Goal: Task Accomplishment & Management: Manage account settings

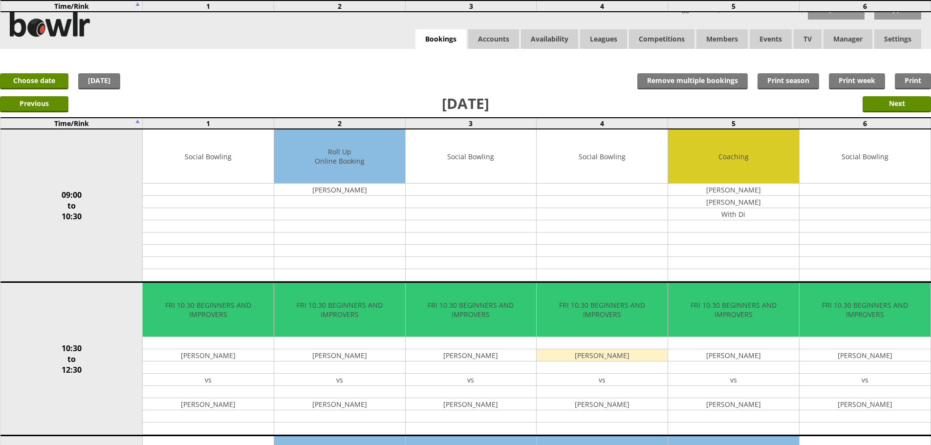
scroll to position [722, 0]
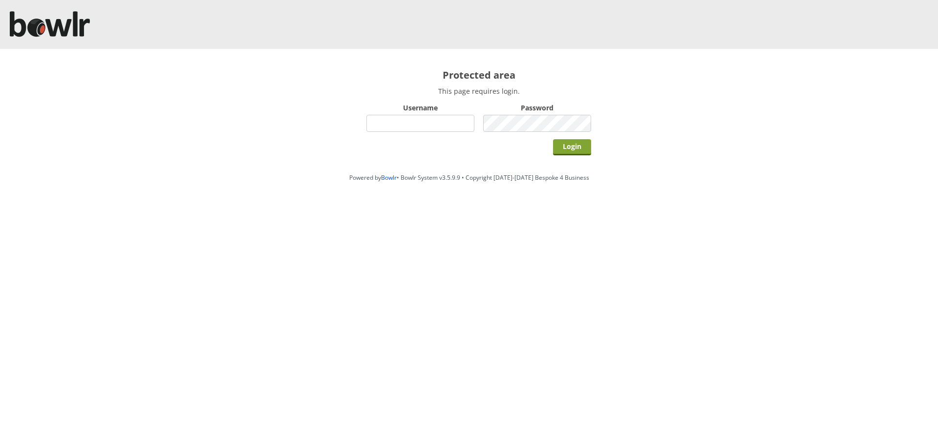
type input "hornseaindoorbowlsclub"
click at [571, 150] on input "Login" at bounding box center [572, 147] width 38 height 16
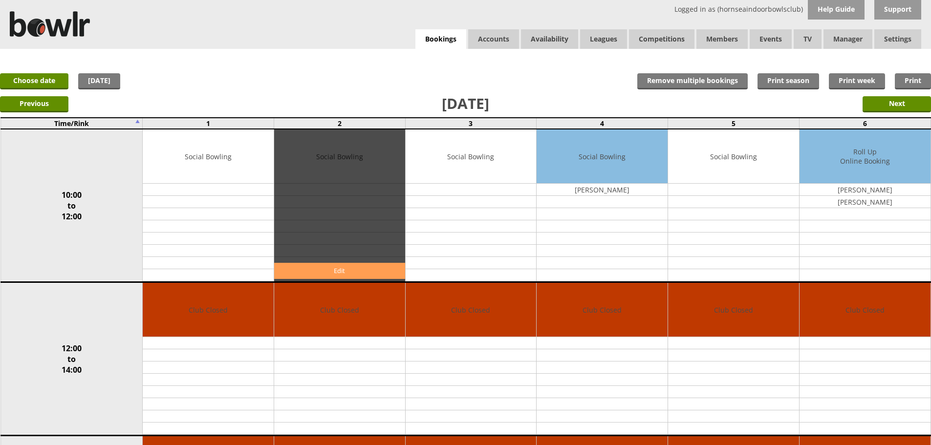
click at [374, 272] on link "Edit" at bounding box center [339, 271] width 131 height 16
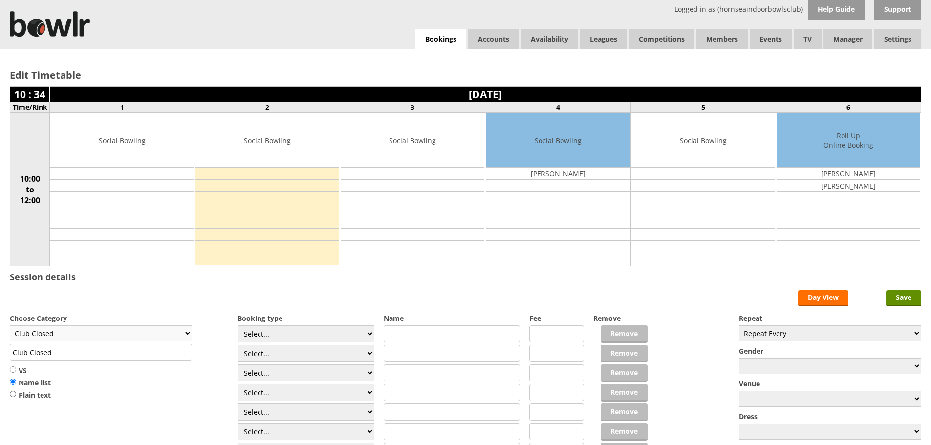
click at [173, 332] on select "Club Closed Singles League Triples League Pairs League Friendly Social Bowling …" at bounding box center [101, 333] width 182 height 16
select select "132"
click at [10, 325] on select "Club Closed Singles League Triples League Pairs League Friendly Social Bowling …" at bounding box center [101, 333] width 182 height 16
type input "Social Bowling"
click at [311, 341] on select "Select... Club Competition (Member) Club Competition (Visitor) National (Member…" at bounding box center [306, 333] width 137 height 17
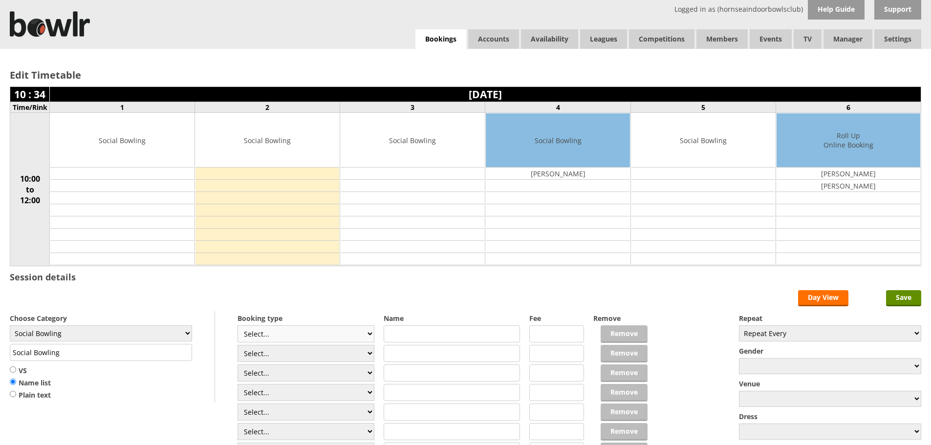
select select "1_54"
click at [238, 325] on select "Select... Club Competition (Member) Club Competition (Visitor) National (Member…" at bounding box center [306, 333] width 137 height 17
type input "3.0000"
click at [362, 352] on select "Select... Club Competition (Member) Club Competition (Visitor) National (Member…" at bounding box center [306, 353] width 137 height 17
select select "1_54"
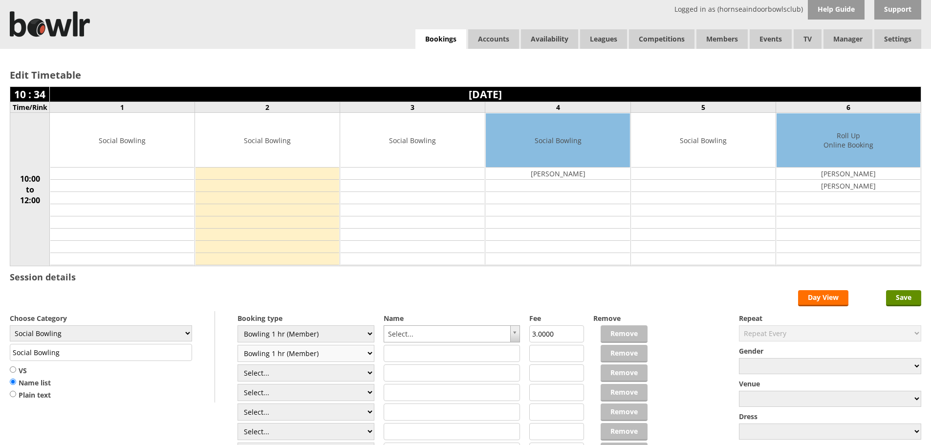
click at [238, 345] on select "Select... Club Competition (Member) Club Competition (Visitor) National (Member…" at bounding box center [306, 353] width 137 height 17
type input "3.0000"
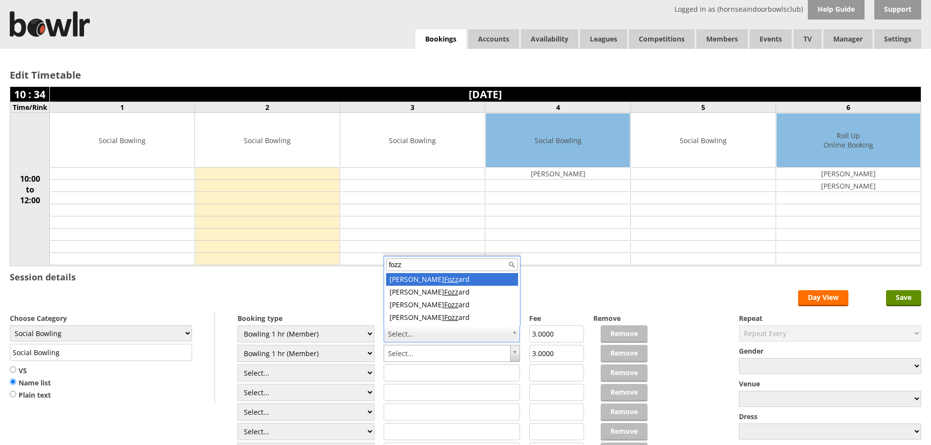
type input "fozz"
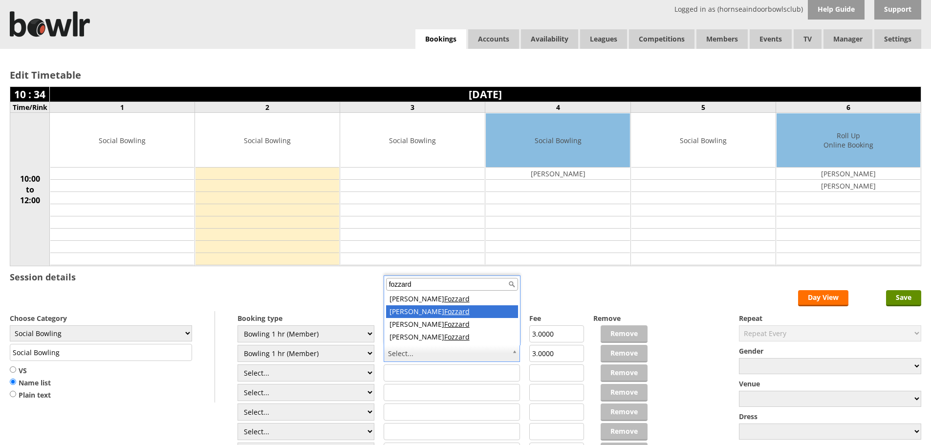
type input "fozzard"
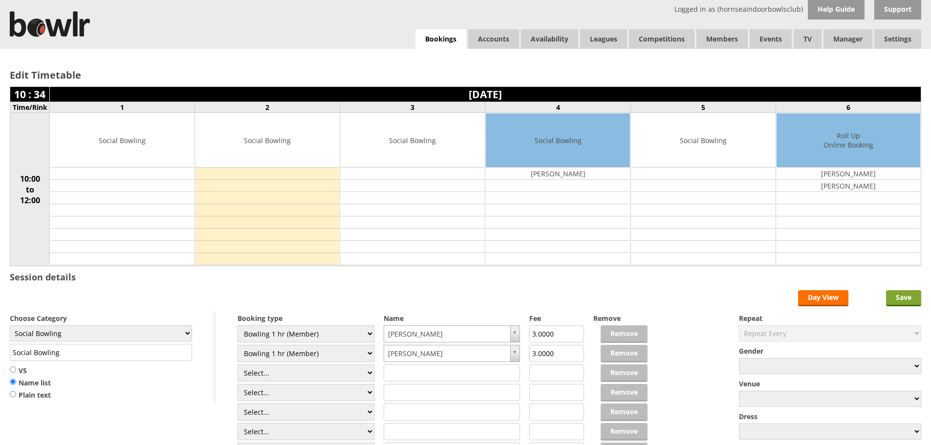
click at [900, 303] on input "Save" at bounding box center [903, 298] width 35 height 16
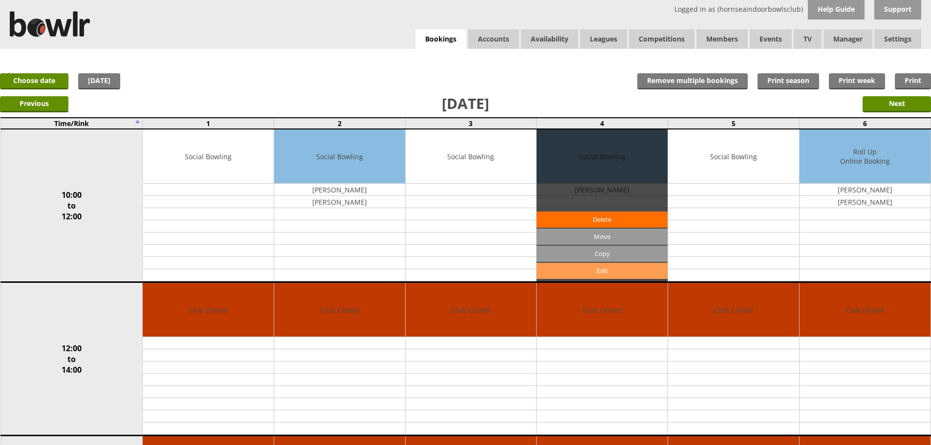
click at [608, 265] on link "Edit" at bounding box center [602, 271] width 131 height 16
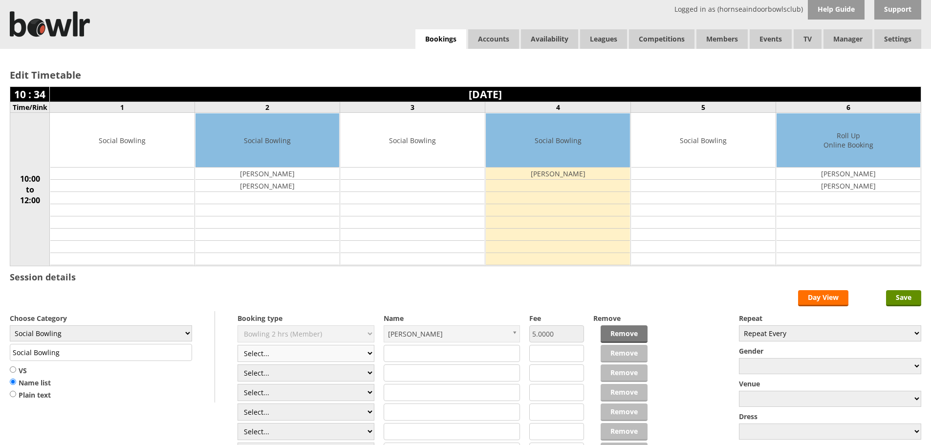
click at [361, 357] on select "Select... Club Competition (Member) Club Competition (Visitor) National (Member…" at bounding box center [306, 353] width 137 height 17
select select "1_50"
click at [238, 345] on select "Select... Club Competition (Member) Club Competition (Visitor) National (Member…" at bounding box center [306, 353] width 137 height 17
type input "5.0000"
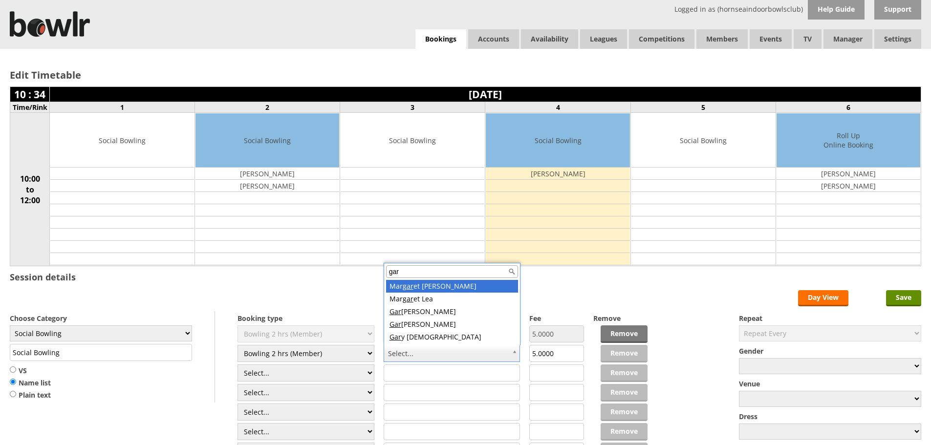
type input "gary"
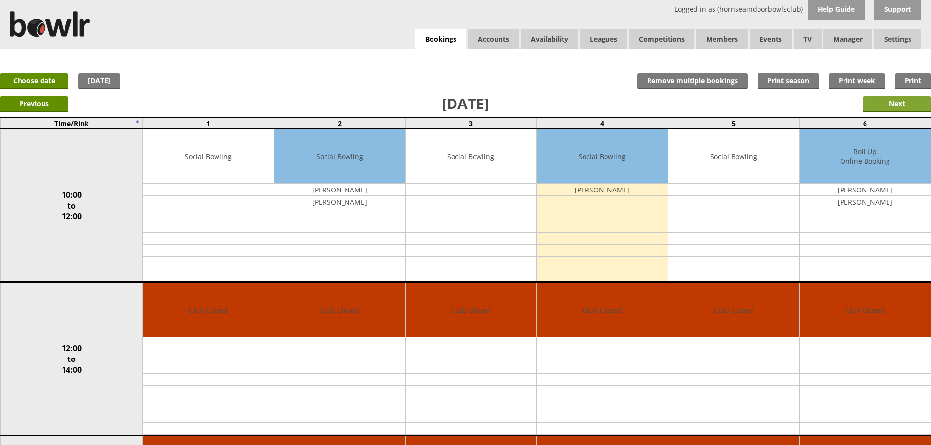
click at [921, 106] on input "Next" at bounding box center [897, 104] width 68 height 16
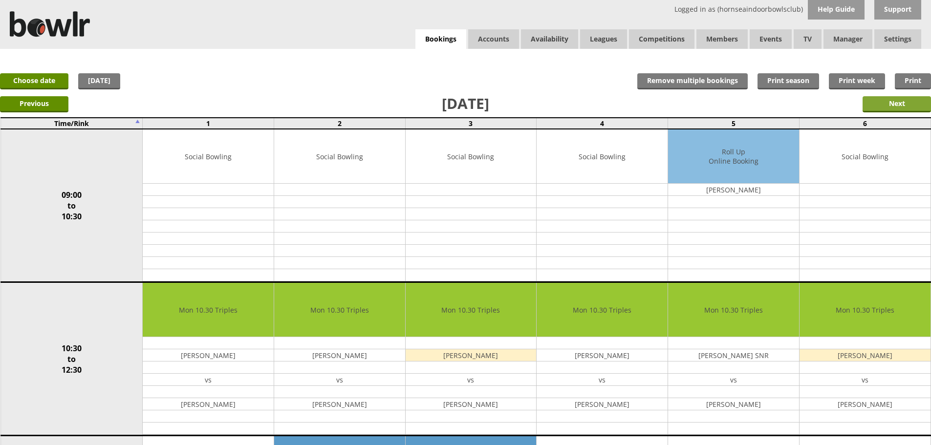
click at [868, 105] on input "Next" at bounding box center [897, 104] width 68 height 16
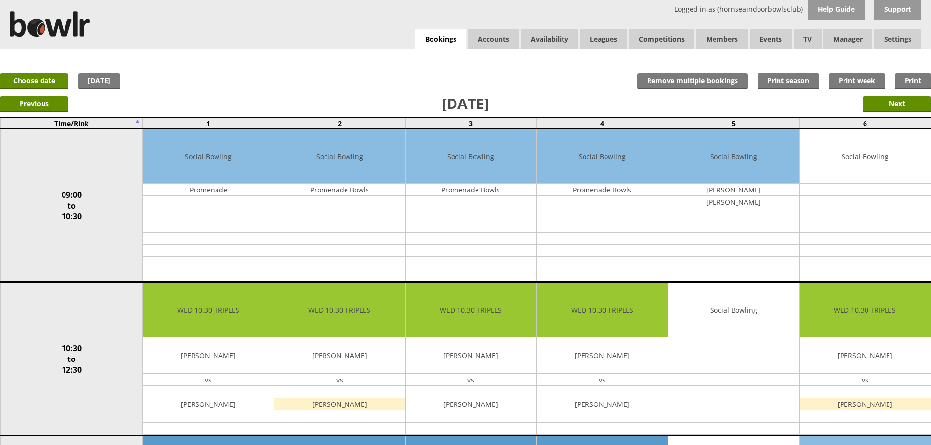
click at [882, 105] on input "Next" at bounding box center [897, 104] width 68 height 16
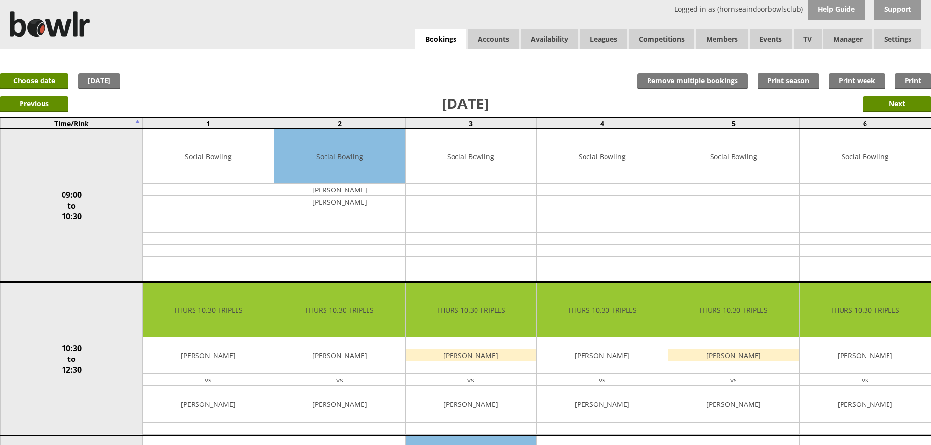
click at [882, 105] on input "Next" at bounding box center [897, 104] width 68 height 16
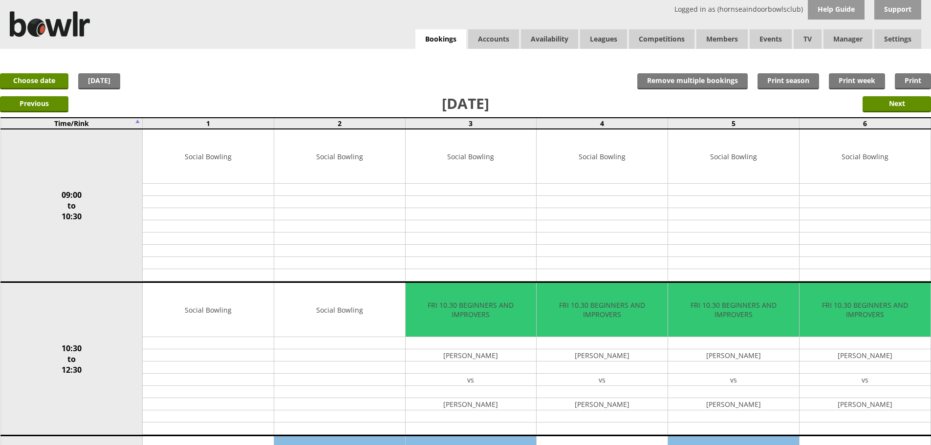
click at [882, 105] on input "Next" at bounding box center [897, 104] width 68 height 16
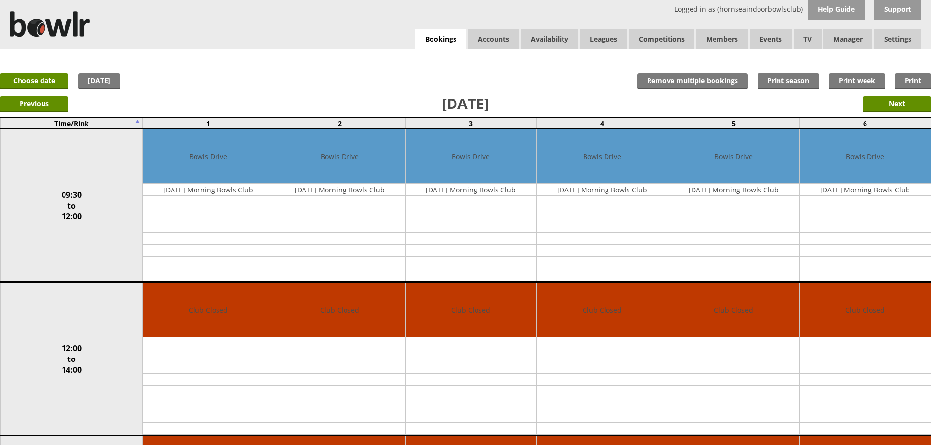
click at [882, 105] on input "Next" at bounding box center [897, 104] width 68 height 16
